Goal: Book appointment/travel/reservation

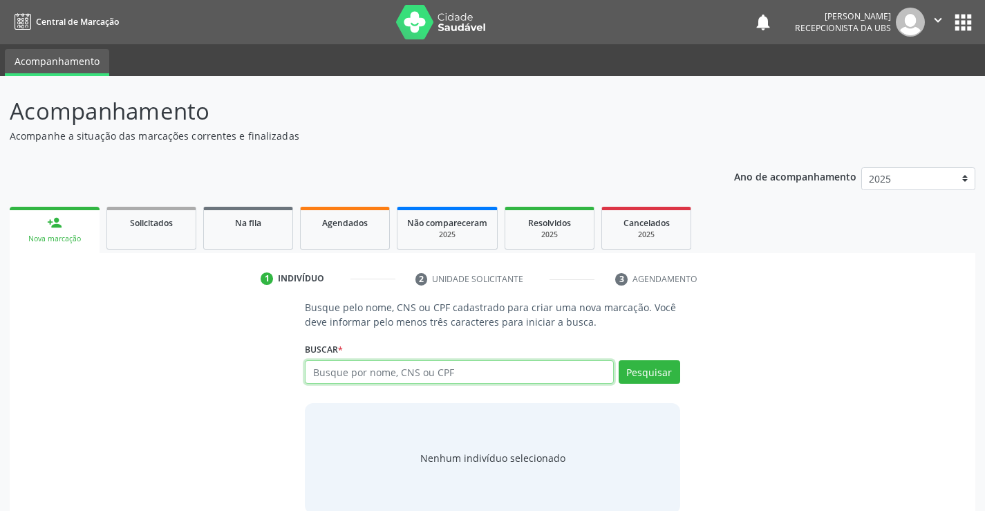
click at [345, 370] on input "text" at bounding box center [459, 372] width 308 height 24
paste input "080.690.464-06"
type input "080.690.464-06"
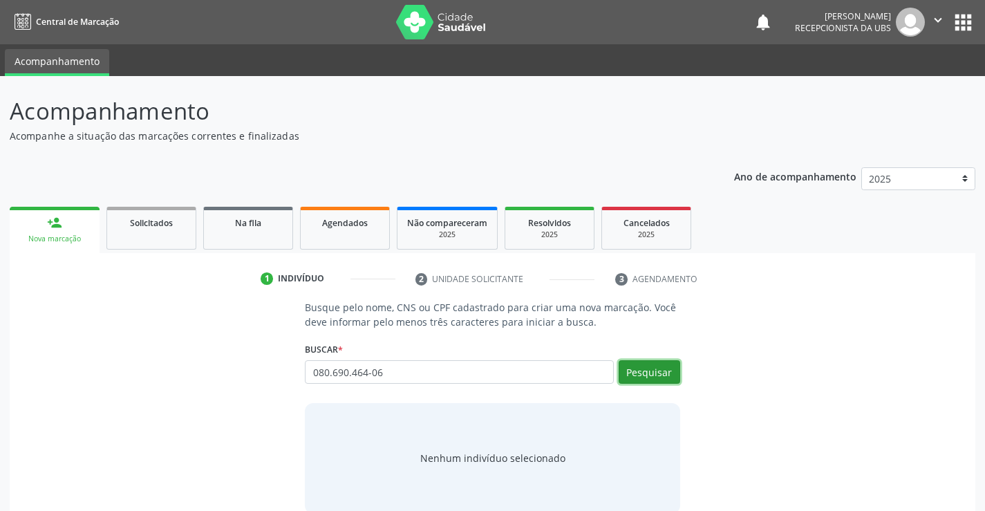
click at [635, 373] on button "Pesquisar" at bounding box center [650, 372] width 62 height 24
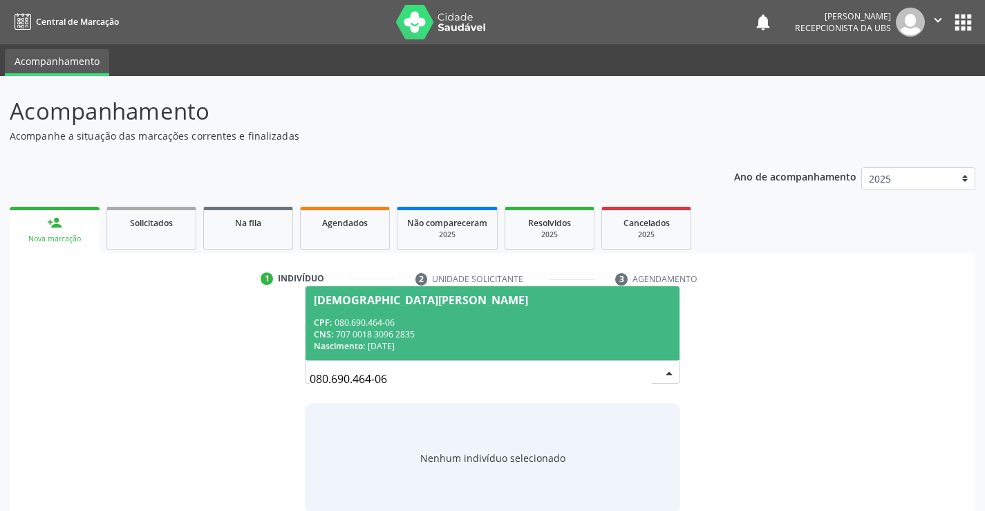
click at [418, 330] on div "CNS: 707 0018 3096 2835" at bounding box center [492, 334] width 357 height 12
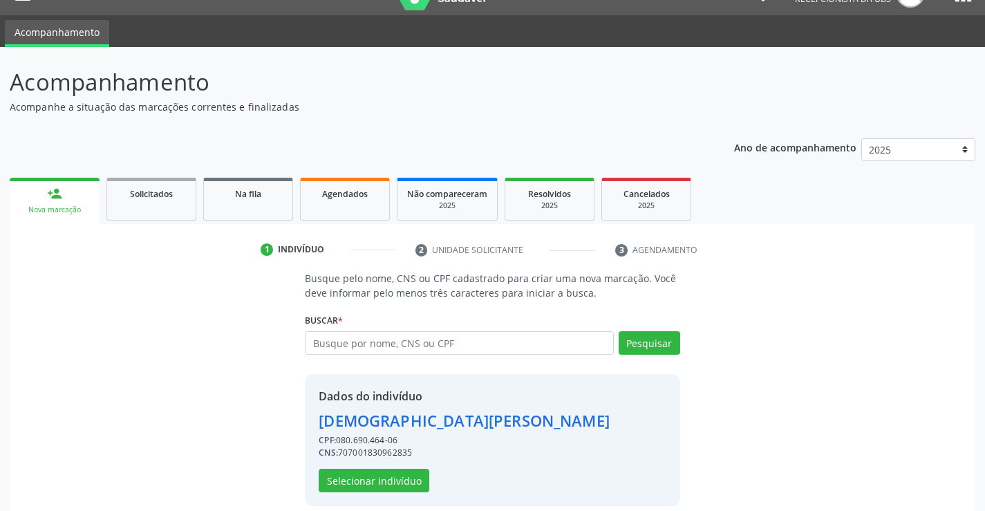
scroll to position [44, 0]
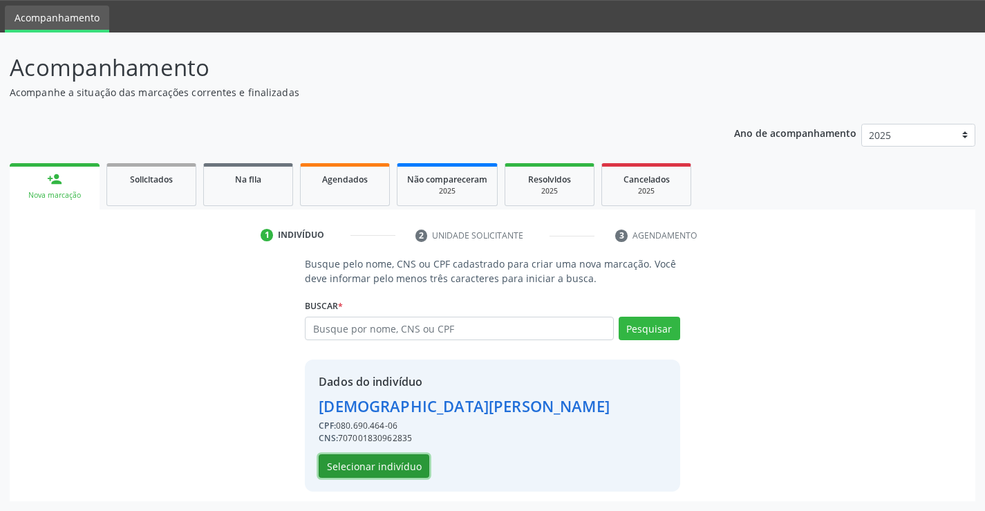
click at [367, 469] on button "Selecionar indivíduo" at bounding box center [374, 466] width 111 height 24
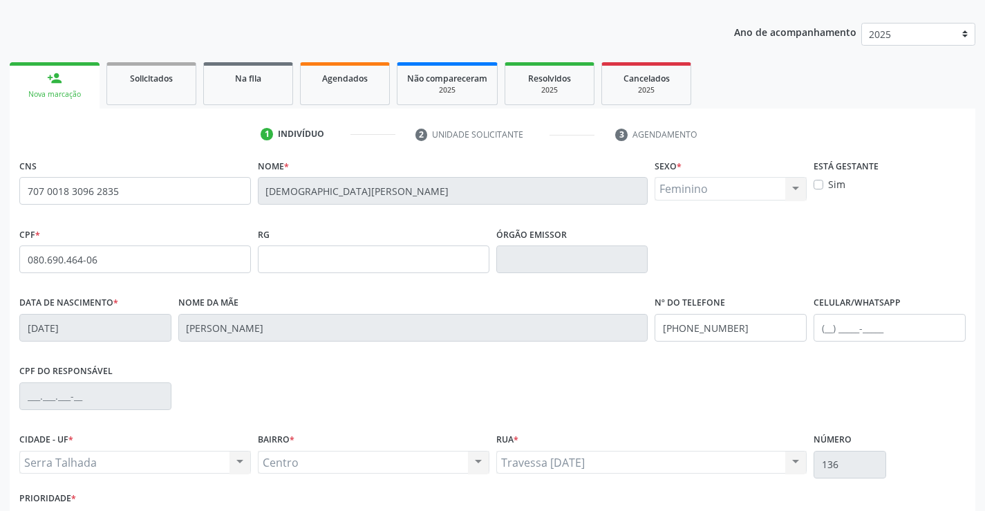
scroll to position [238, 0]
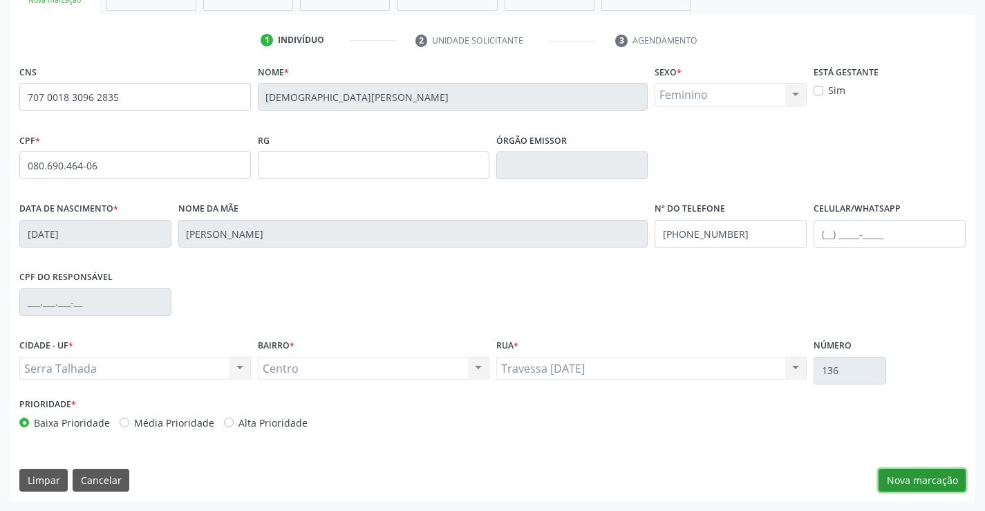
click at [900, 477] on button "Nova marcação" at bounding box center [922, 481] width 87 height 24
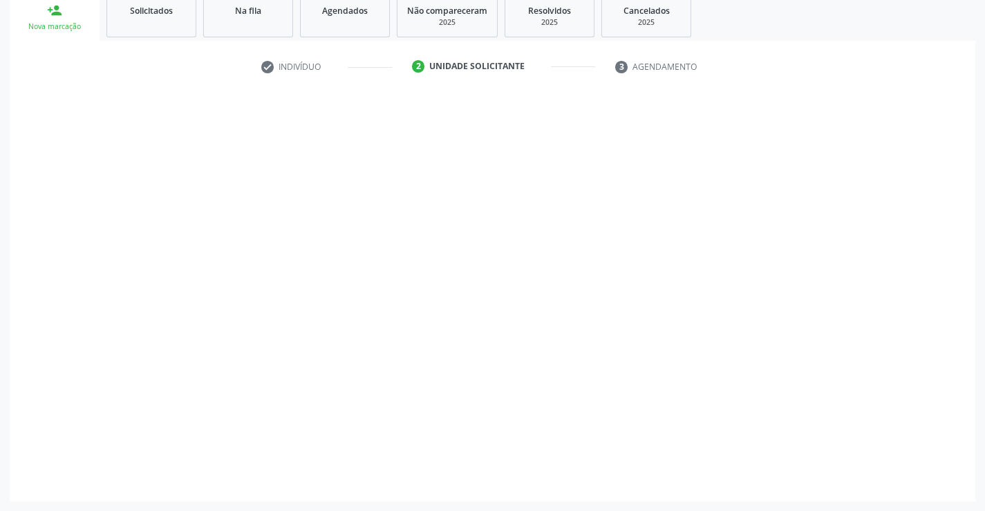
scroll to position [212, 0]
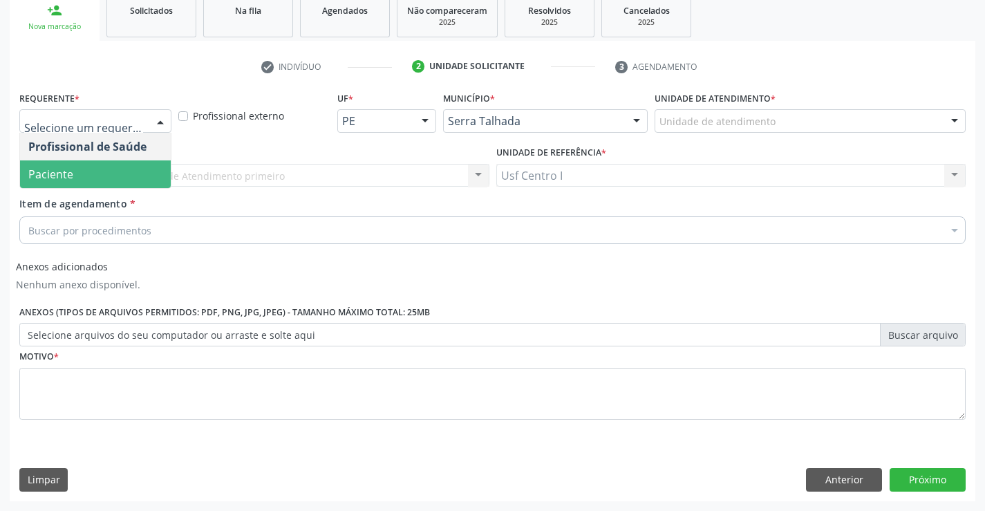
click at [118, 167] on span "Paciente" at bounding box center [95, 174] width 151 height 28
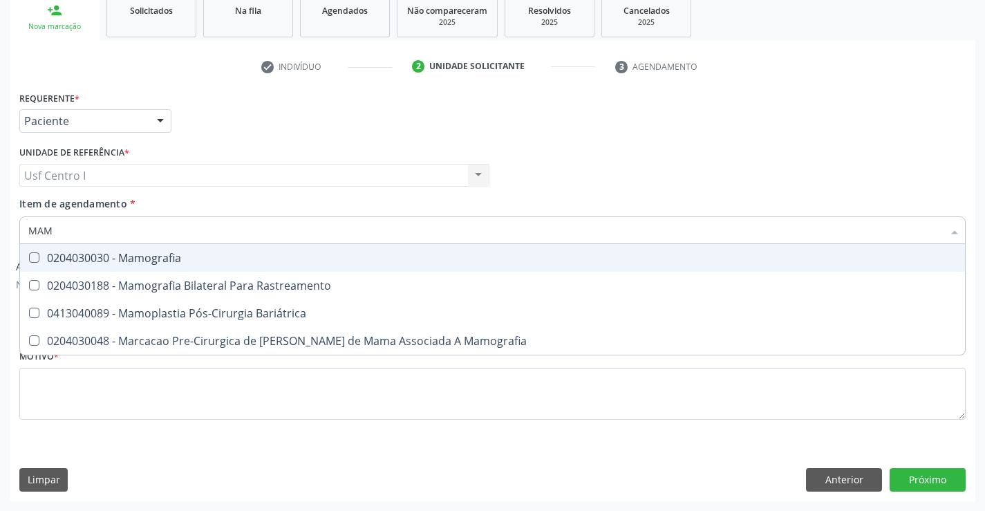
type input "MAMO"
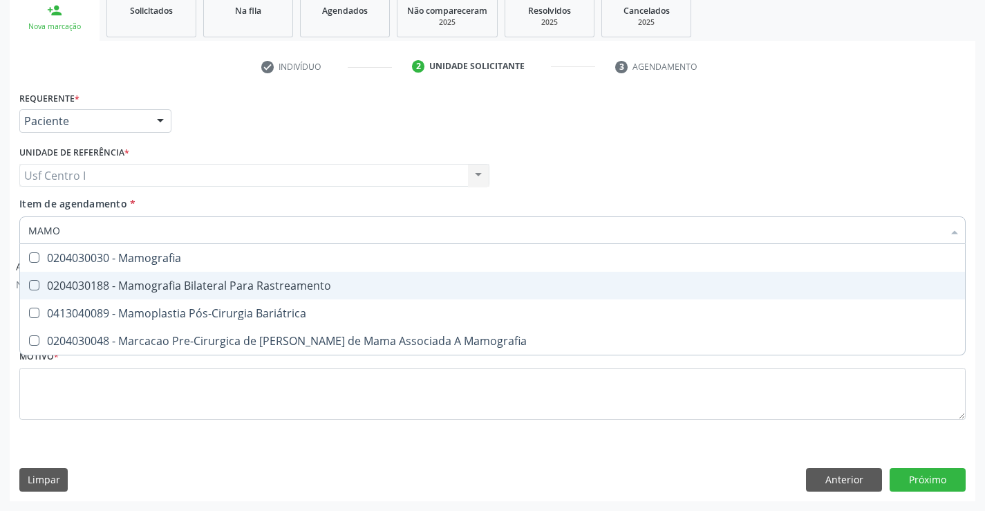
click at [174, 285] on div "0204030188 - Mamografia Bilateral Para Rastreamento" at bounding box center [492, 285] width 928 height 11
checkbox Rastreamento "true"
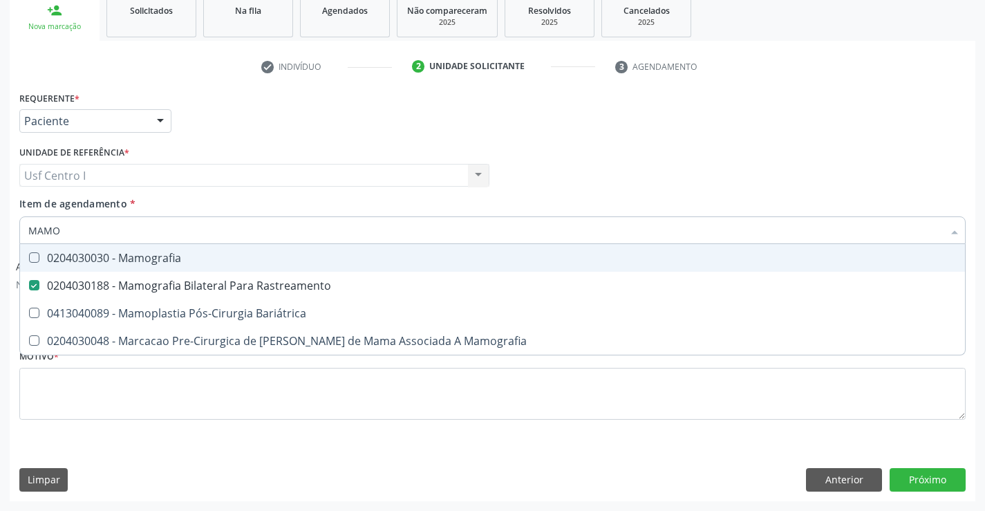
click at [309, 115] on div "Requerente * Paciente Profissional de Saúde Paciente Nenhum resultado encontrad…" at bounding box center [492, 115] width 953 height 54
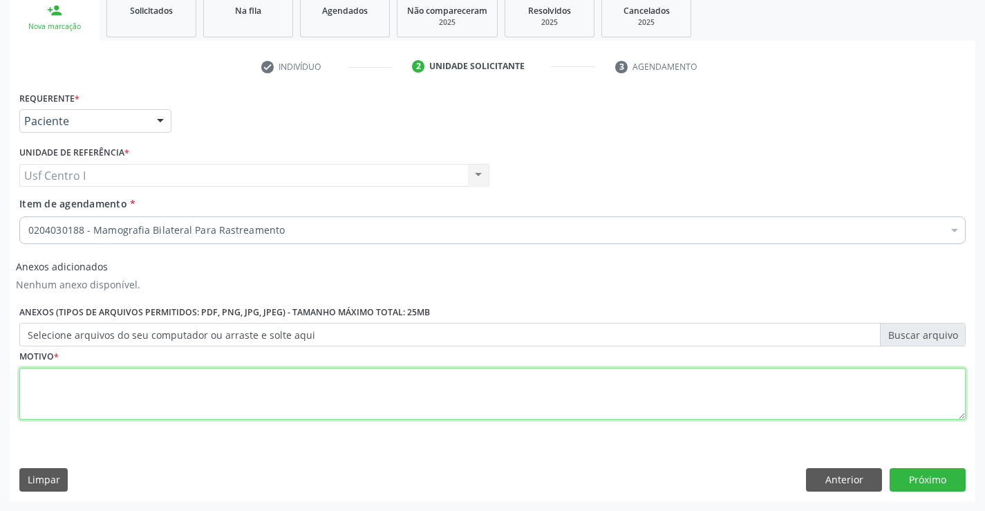
click at [234, 395] on textarea at bounding box center [492, 394] width 946 height 53
type textarea "."
click at [927, 470] on button "Próximo" at bounding box center [928, 480] width 76 height 24
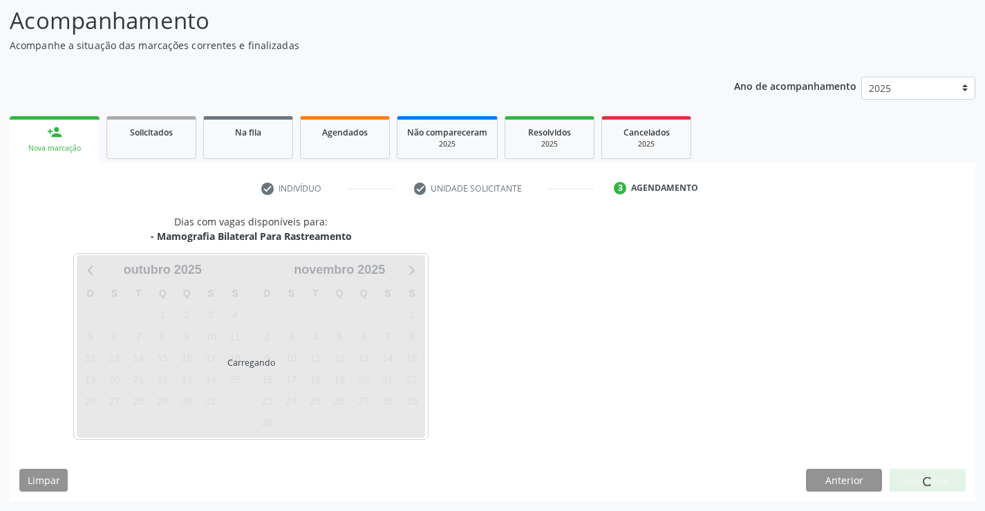
scroll to position [91, 0]
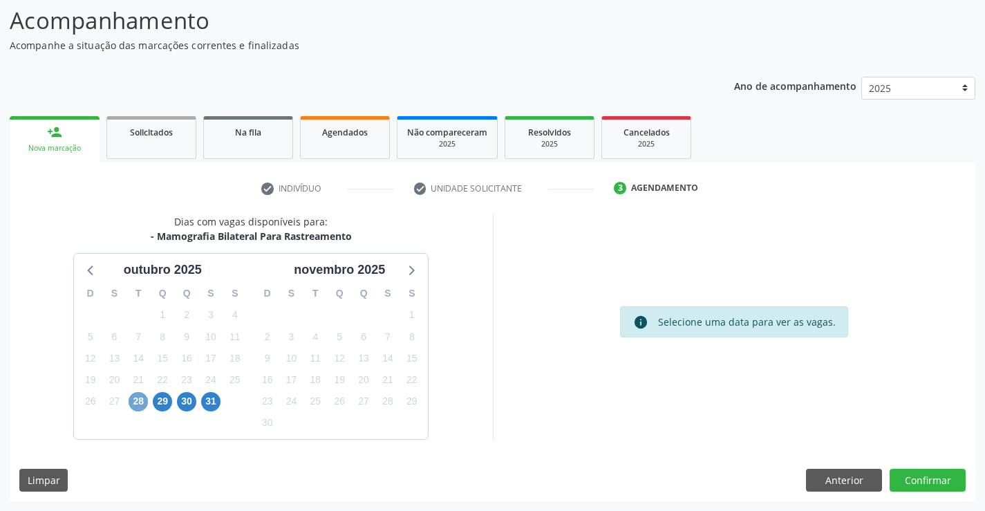
click at [141, 397] on span "28" at bounding box center [138, 401] width 19 height 19
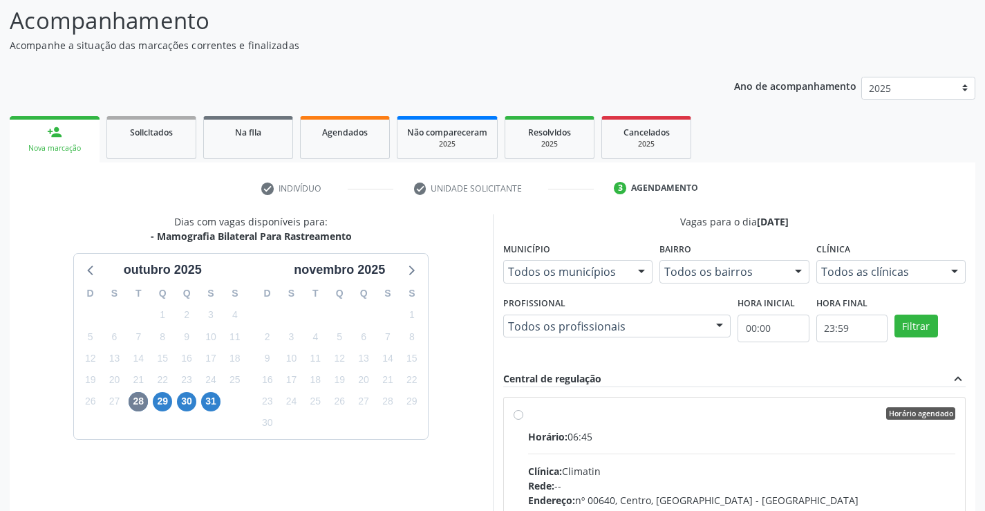
click at [680, 409] on div "Horário agendado" at bounding box center [742, 413] width 428 height 12
click at [523, 409] on input "Horário agendado Horário: 06:45 Clínica: Climatin Rede: -- Endereço: nº 00640, …" at bounding box center [519, 413] width 10 height 12
radio input "true"
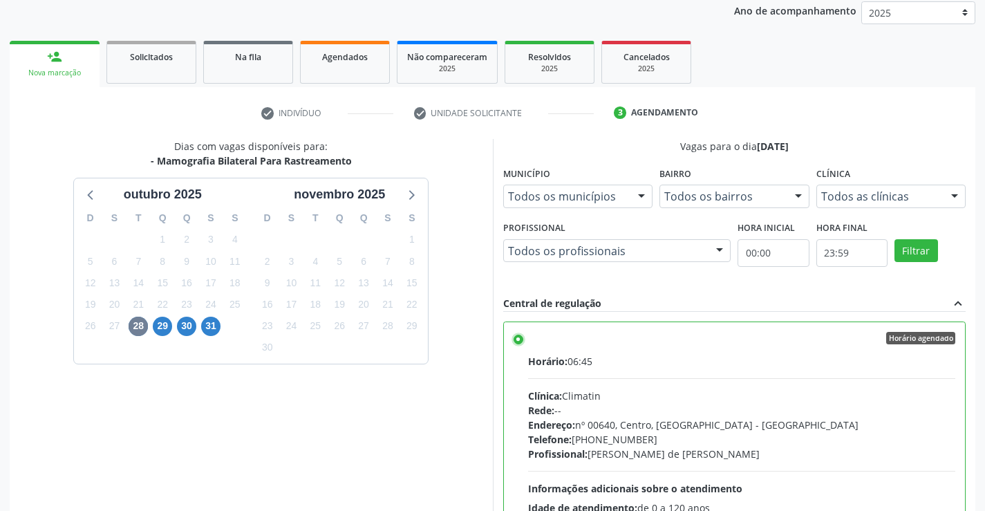
scroll to position [315, 0]
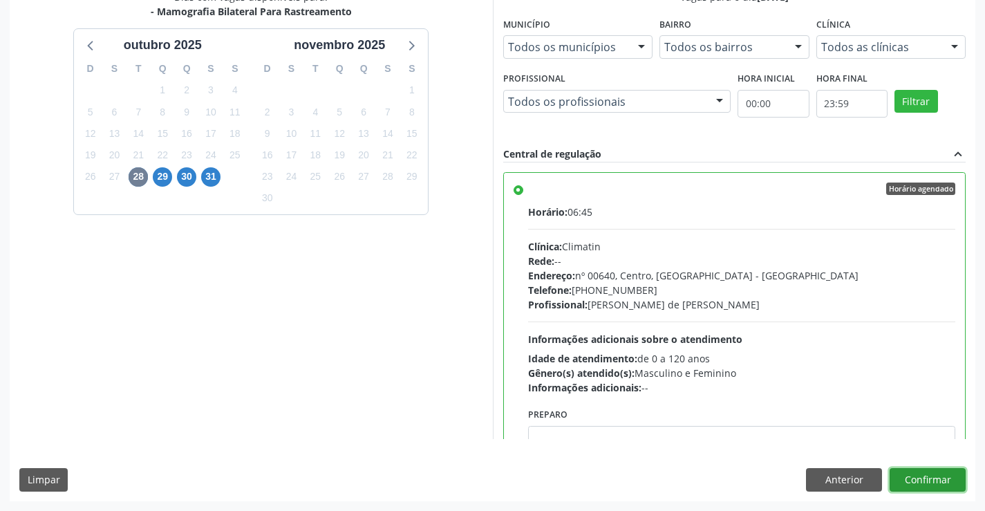
click at [942, 477] on button "Confirmar" at bounding box center [928, 480] width 76 height 24
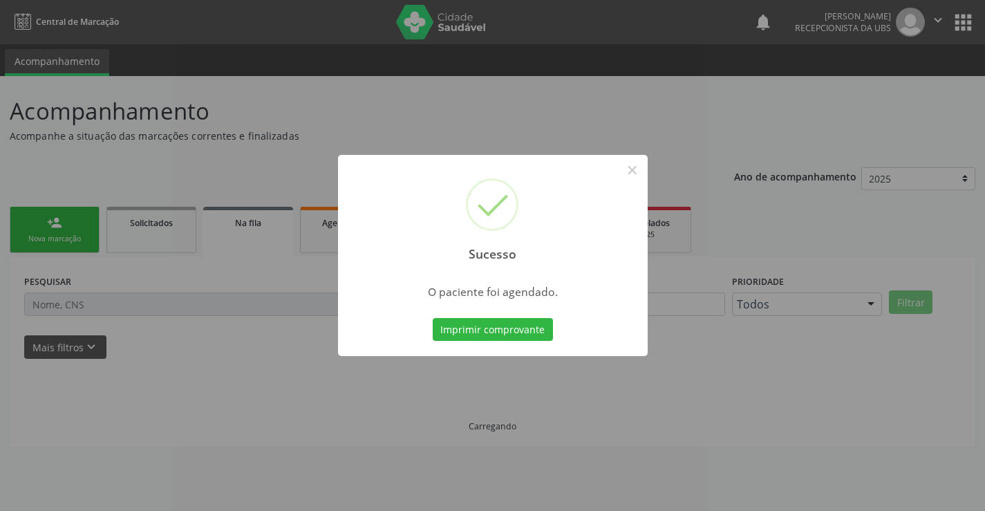
scroll to position [0, 0]
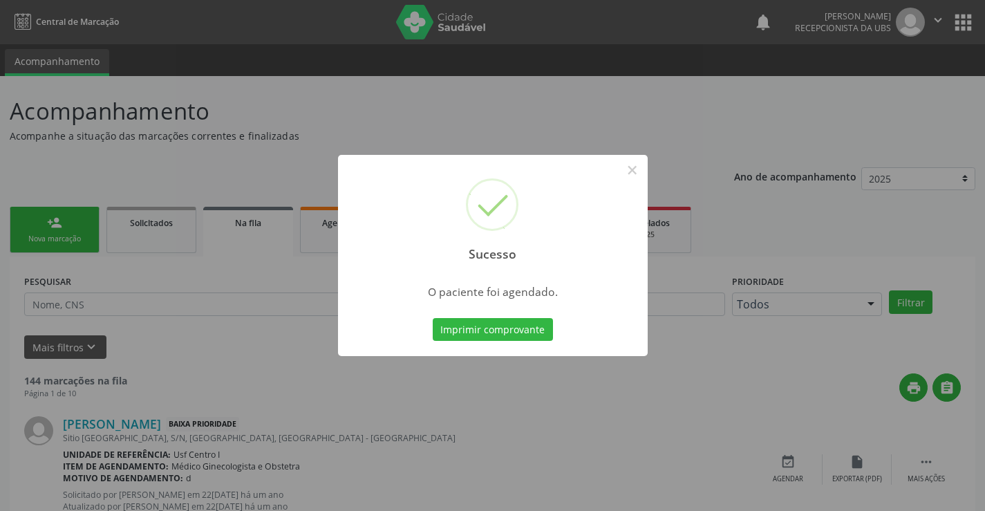
click at [503, 344] on div "Imprimir comprovante Cancel" at bounding box center [492, 329] width 127 height 29
click at [499, 340] on button "Imprimir comprovante" at bounding box center [493, 330] width 120 height 24
